Goal: Task Accomplishment & Management: Manage account settings

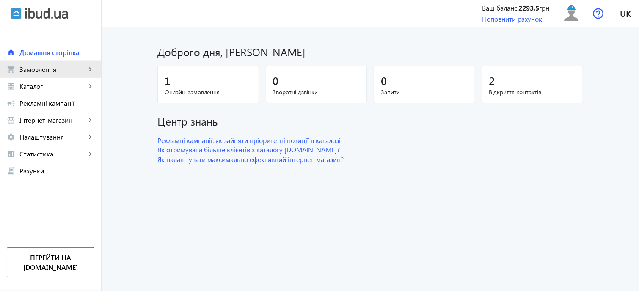
click at [71, 71] on span "Замовлення" at bounding box center [52, 69] width 66 height 8
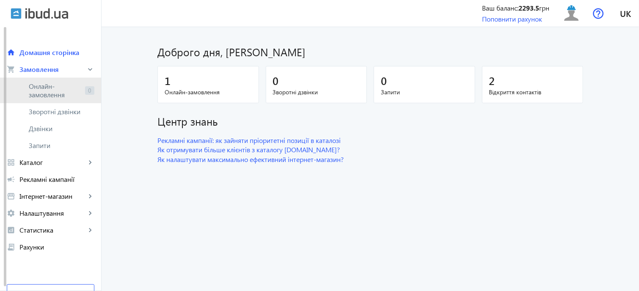
click at [66, 87] on span "Онлайн-замовлення" at bounding box center [55, 90] width 53 height 17
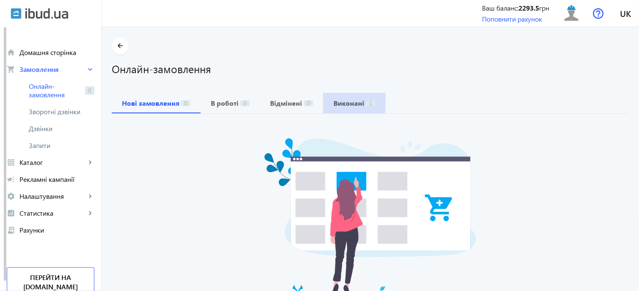
click at [333, 100] on b "Виконані" at bounding box center [348, 103] width 31 height 7
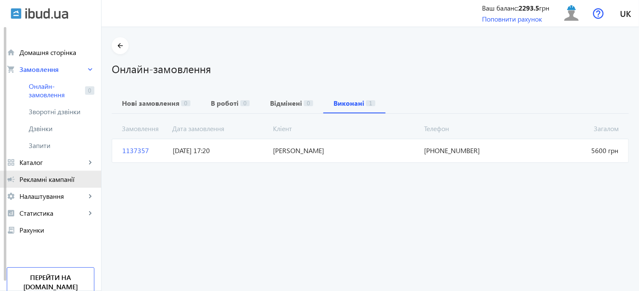
click at [59, 181] on span "Рекламні кампанії" at bounding box center [56, 179] width 75 height 8
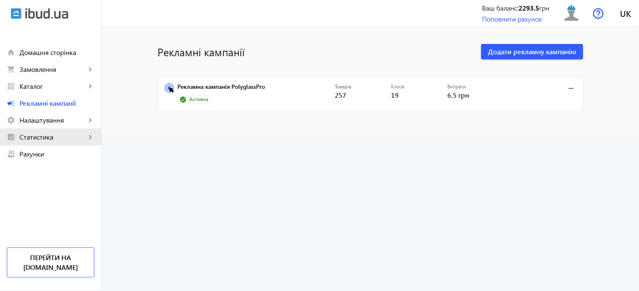
click at [61, 138] on span "Статистика" at bounding box center [52, 137] width 66 height 8
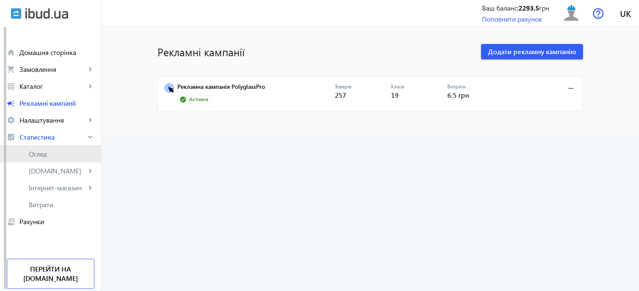
click at [51, 153] on span "Огляд" at bounding box center [62, 154] width 66 height 8
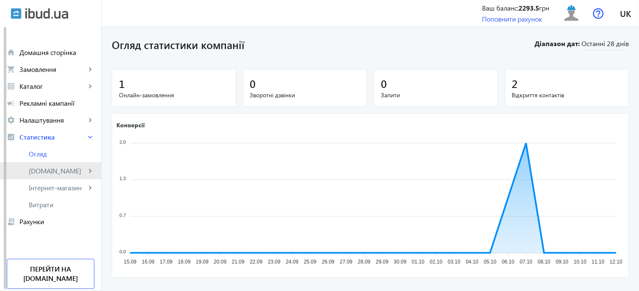
click at [61, 176] on link "[DOMAIN_NAME] keyboard_arrow_right" at bounding box center [50, 171] width 101 height 17
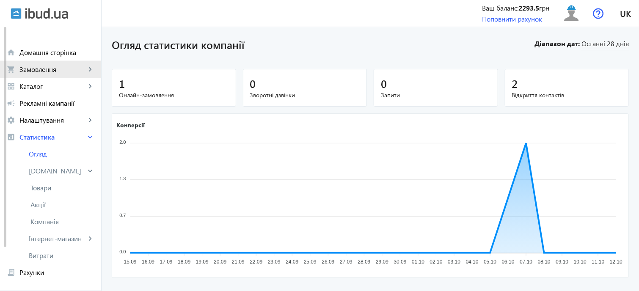
click at [73, 69] on span "Замовлення" at bounding box center [52, 69] width 66 height 8
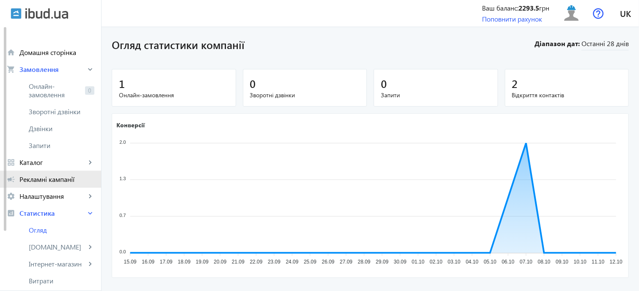
click at [46, 177] on span "Рекламні кампанії" at bounding box center [56, 179] width 75 height 8
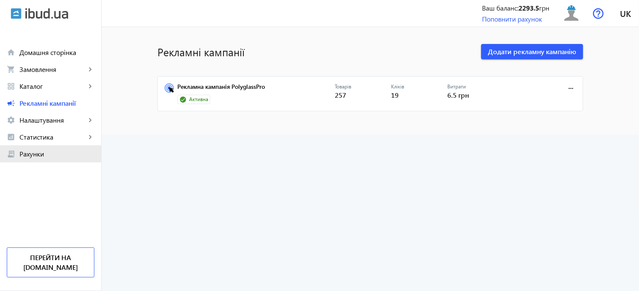
click at [44, 150] on span "Рахунки" at bounding box center [56, 154] width 75 height 8
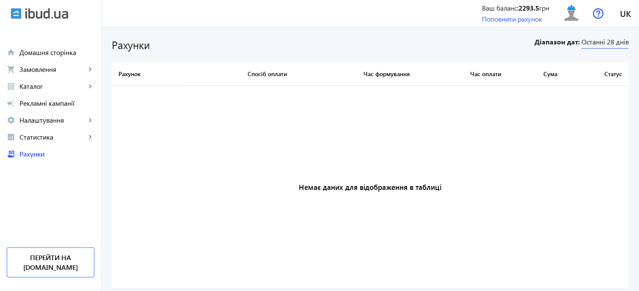
click at [588, 44] on span "Останні 28 днів" at bounding box center [604, 42] width 47 height 11
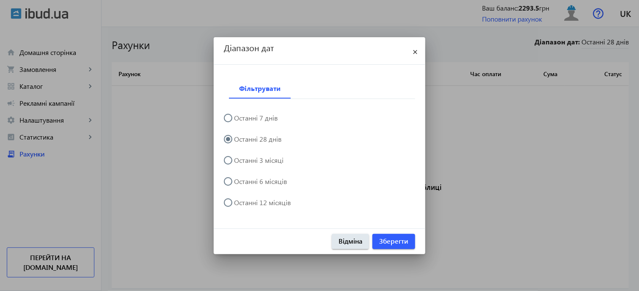
click at [223, 207] on div "Фільтрувати Останні 7 днів Останні 28 днів Останні 3 місяці Останні 6 місяців О…" at bounding box center [320, 147] width 212 height 164
click at [231, 203] on input "Останні 12 місяців" at bounding box center [232, 206] width 17 height 17
radio input "true"
click at [392, 247] on span "button" at bounding box center [393, 241] width 43 height 20
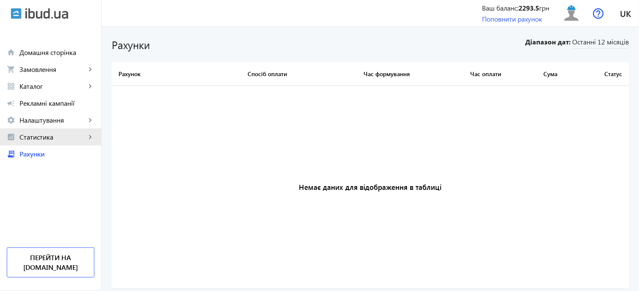
click at [28, 138] on span "Статистика" at bounding box center [52, 137] width 66 height 8
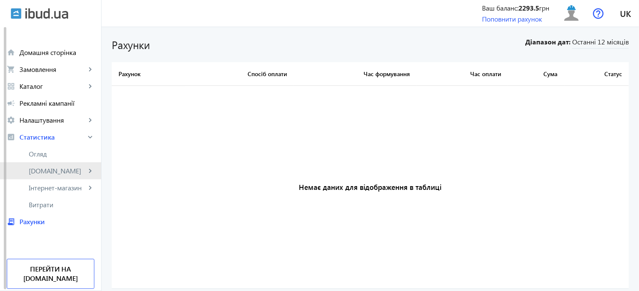
click at [53, 171] on span "[DOMAIN_NAME]" at bounding box center [57, 171] width 57 height 8
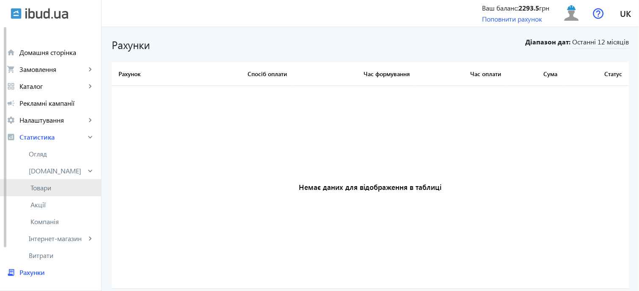
click at [44, 189] on span "Товари" at bounding box center [62, 188] width 64 height 8
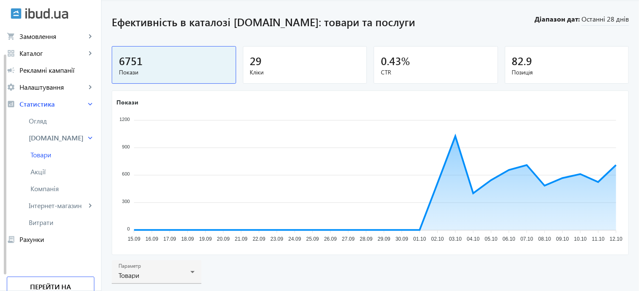
scroll to position [25, 0]
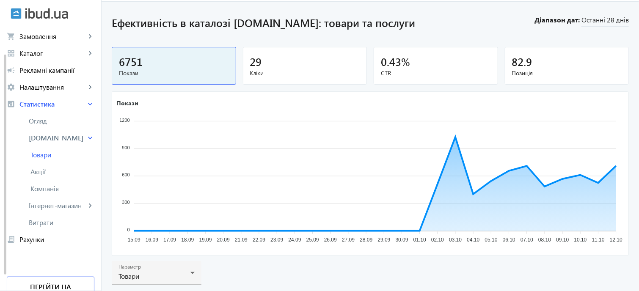
click at [559, 61] on div "82.9" at bounding box center [567, 61] width 110 height 15
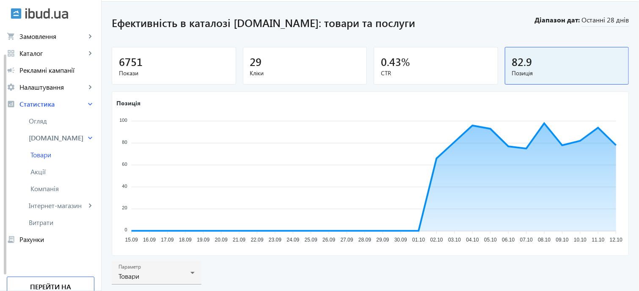
click at [457, 62] on div "0.43 %" at bounding box center [436, 61] width 110 height 15
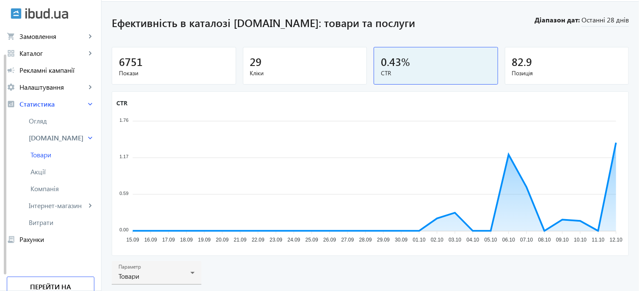
click at [284, 62] on div "29" at bounding box center [305, 61] width 110 height 15
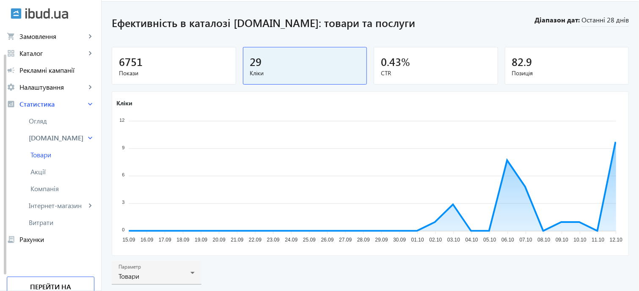
click at [183, 65] on div "6751" at bounding box center [174, 61] width 110 height 15
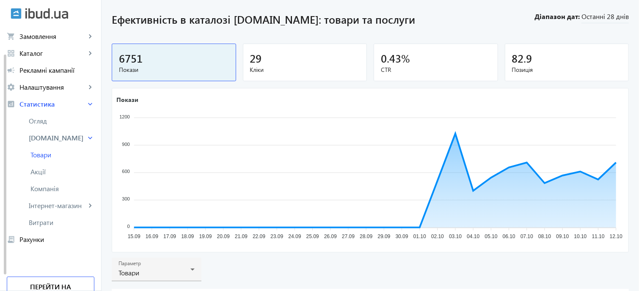
scroll to position [0, 0]
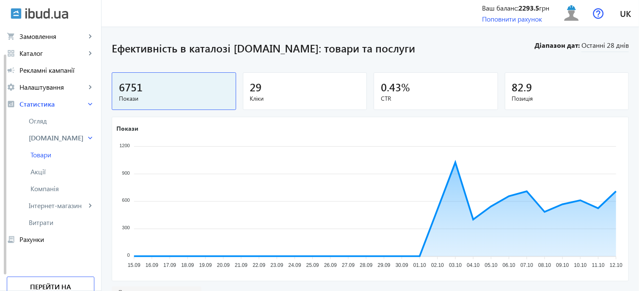
click at [407, 208] on icon "Покази 1200 1200 900 900 600 600 300 300 0 0 15.09 15.09 16.09 16.09 17.09 17.0…" at bounding box center [369, 198] width 515 height 148
click at [46, 201] on span "Інтернет-магазин" at bounding box center [57, 205] width 57 height 8
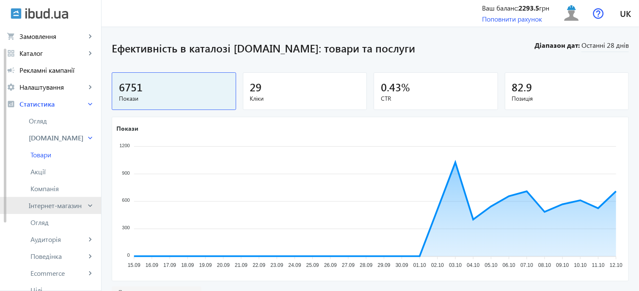
click at [46, 201] on span "Інтернет-магазин" at bounding box center [57, 205] width 57 height 8
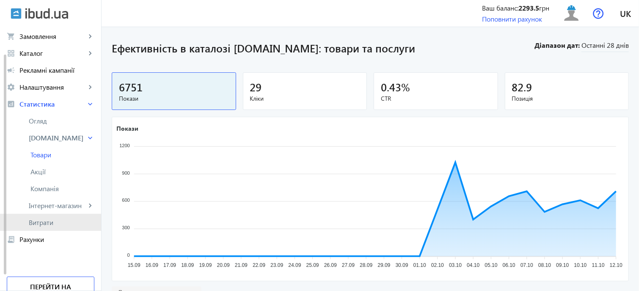
click at [37, 227] on link "Витрати" at bounding box center [50, 222] width 101 height 17
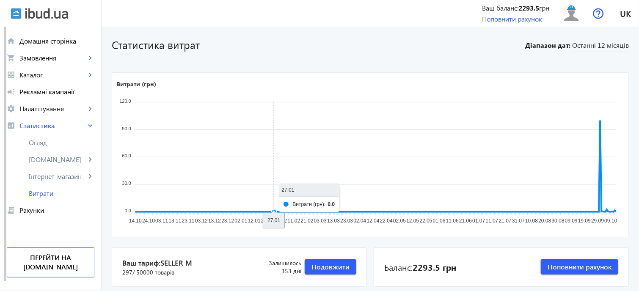
scroll to position [117, 0]
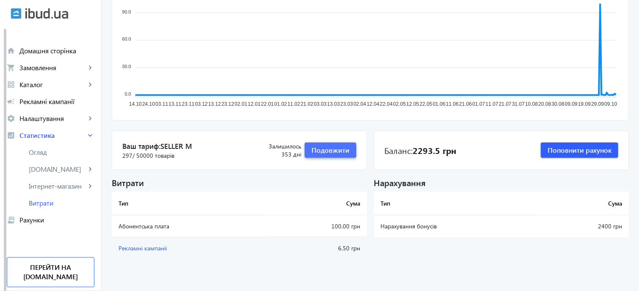
click at [323, 146] on span "Подовжити" at bounding box center [330, 150] width 38 height 9
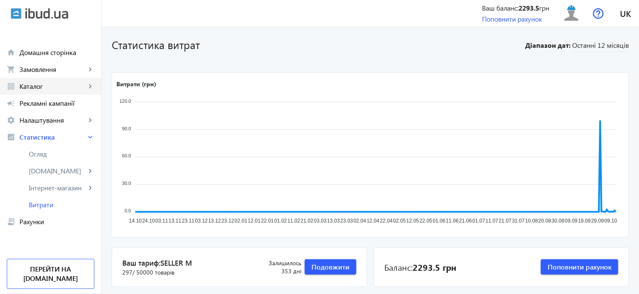
click at [54, 90] on span "Каталог" at bounding box center [52, 86] width 66 height 8
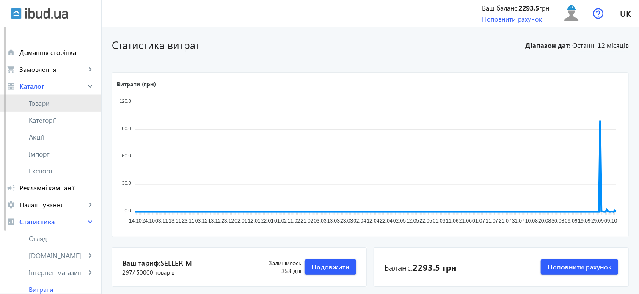
click at [52, 99] on span "Товари" at bounding box center [62, 103] width 66 height 8
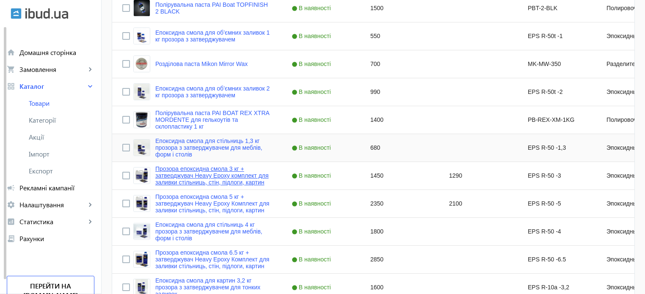
scroll to position [679, 0]
